Goal: Information Seeking & Learning: Learn about a topic

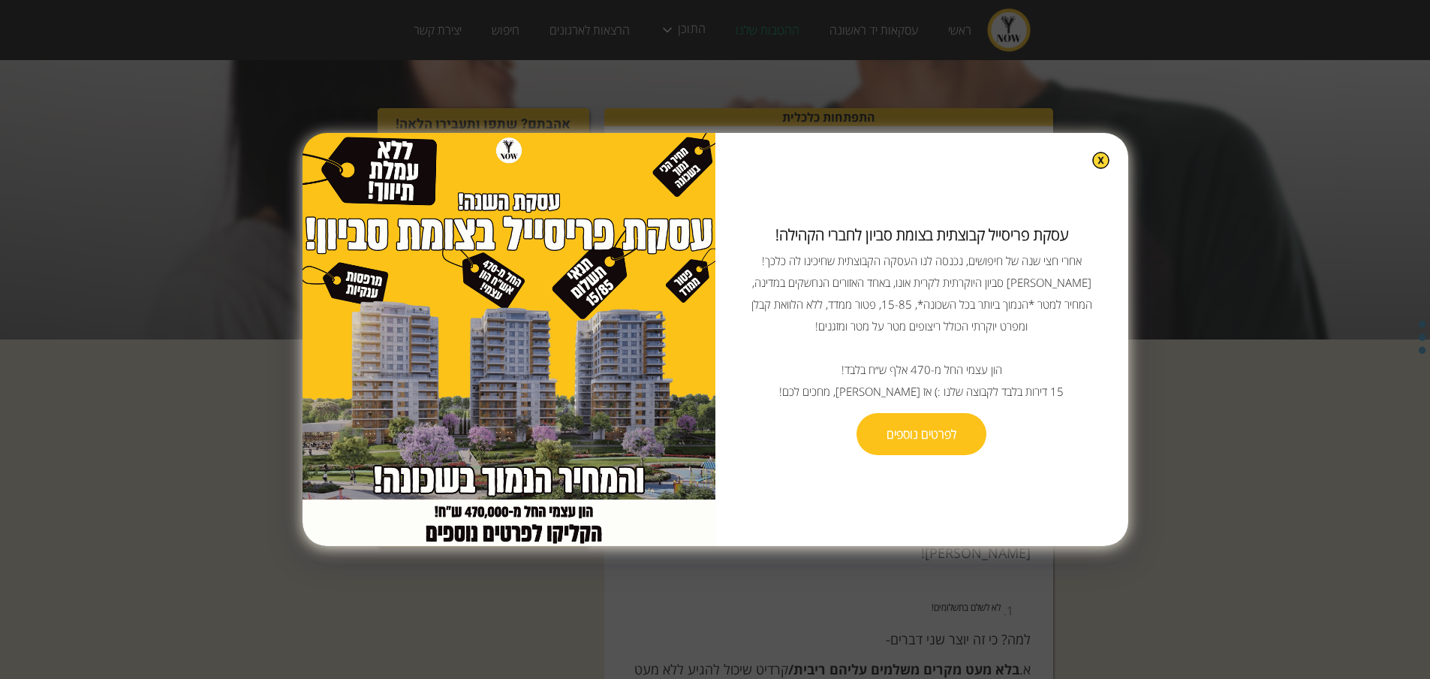
click at [1092, 169] on img at bounding box center [1100, 160] width 17 height 17
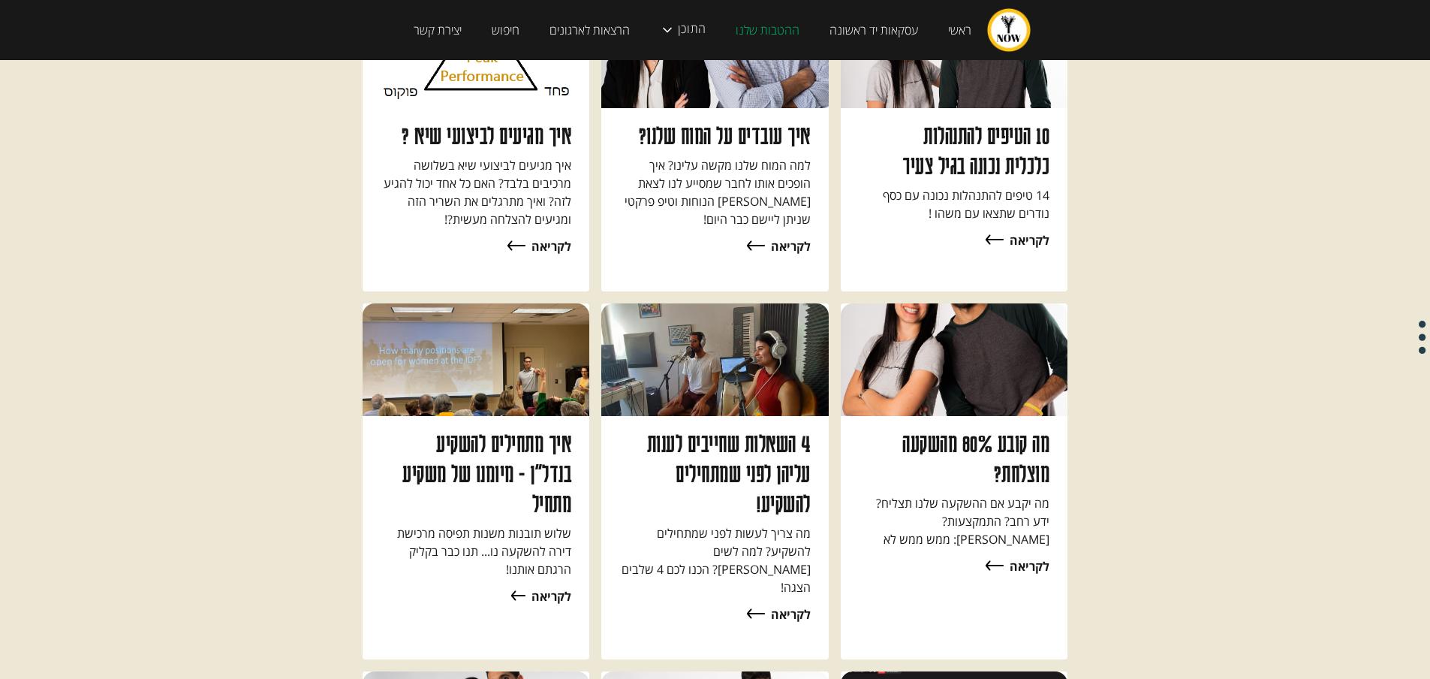
scroll to position [9527, 0]
click at [519, 525] on p "שלוש תובנות משנות תפיסה מרכישת דירה להשקעה נו... תנו כבר בקליק הרגתם אותנו!" at bounding box center [476, 552] width 191 height 54
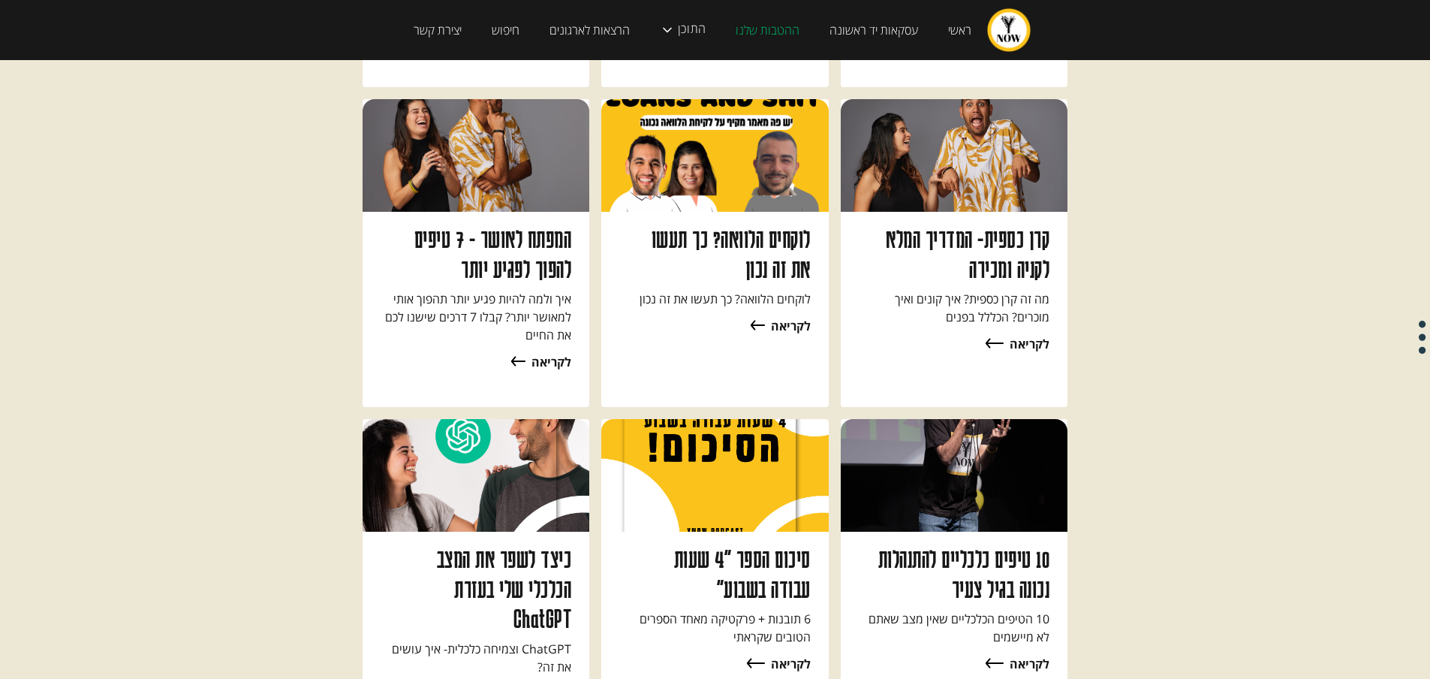
scroll to position [1952, 0]
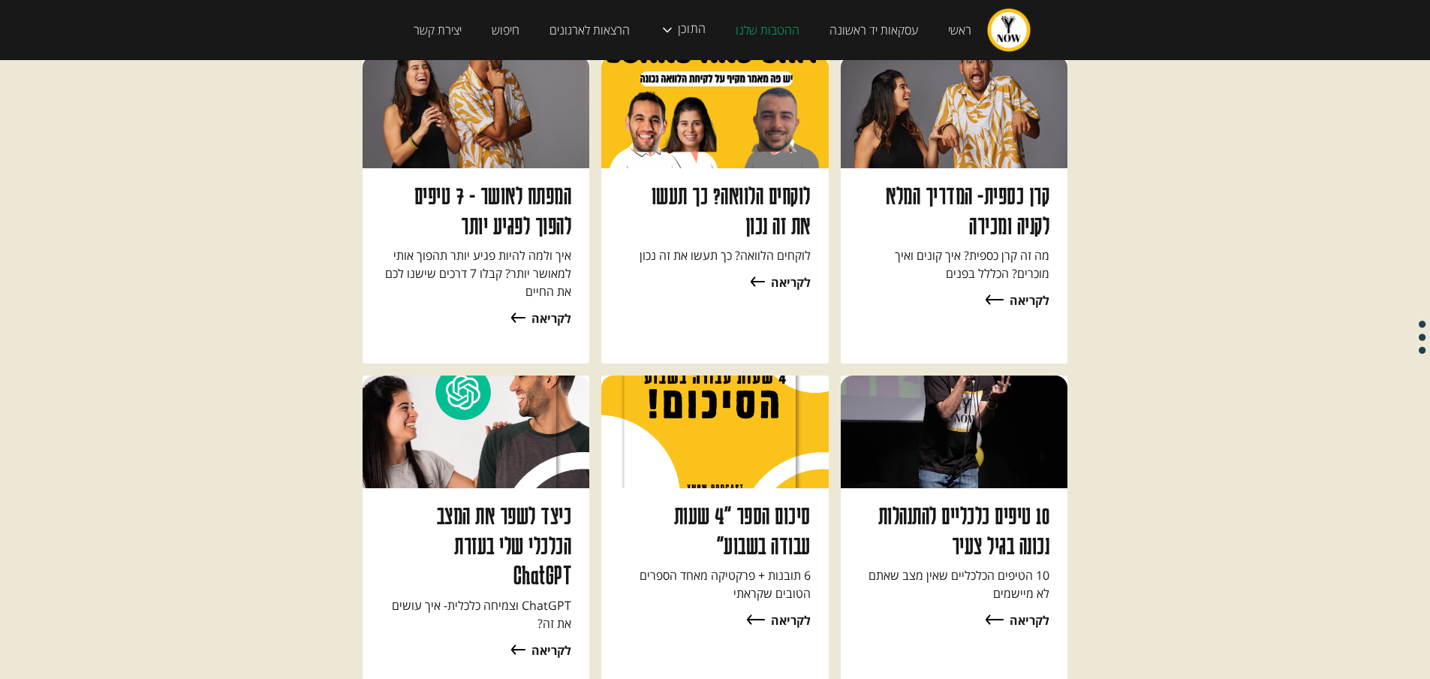
click at [769, 610] on div "לקריאה" at bounding box center [797, 620] width 64 height 20
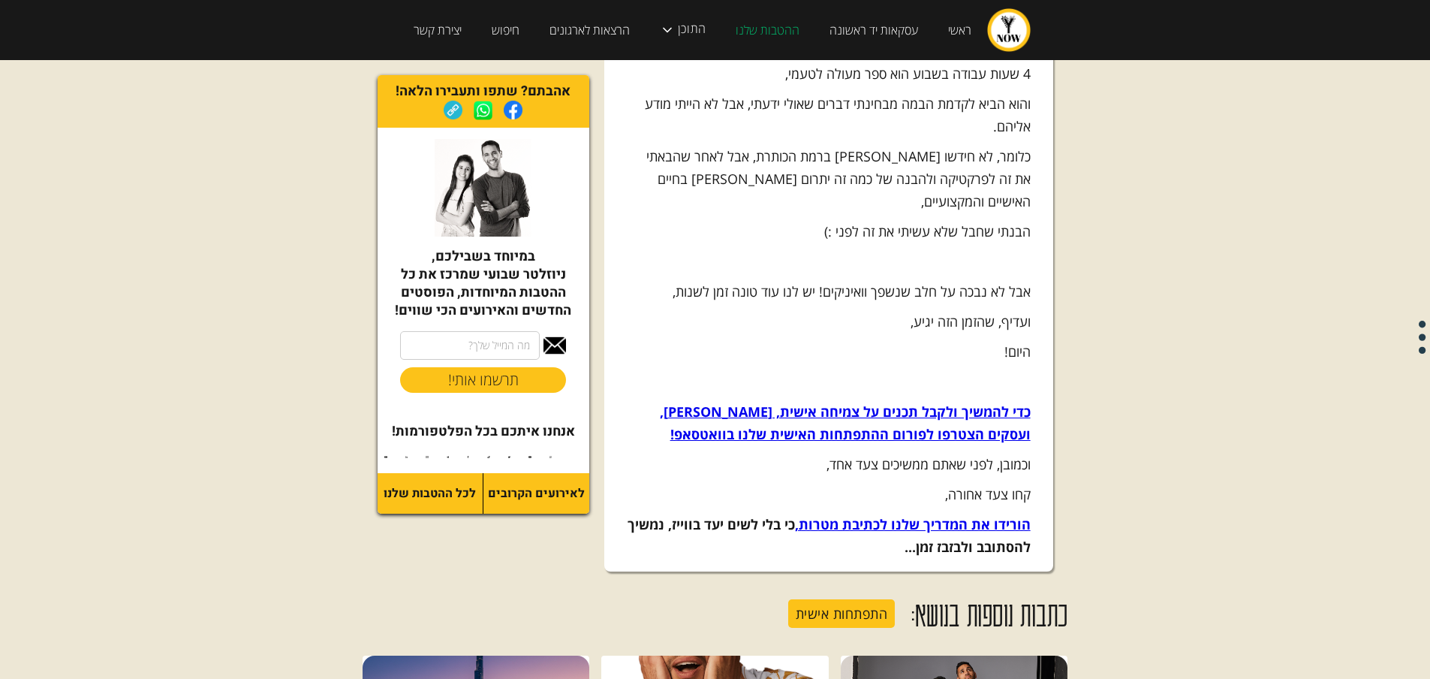
scroll to position [4279, 0]
